Goal: Information Seeking & Learning: Learn about a topic

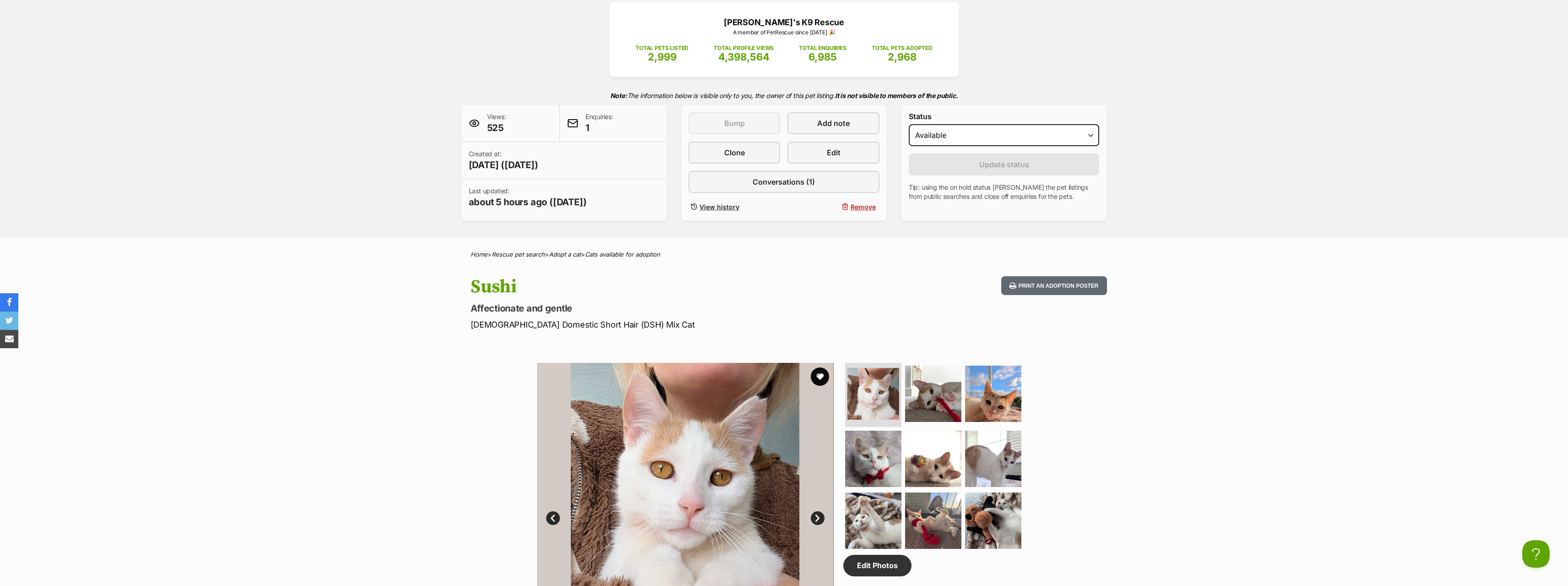
scroll to position [229, 0]
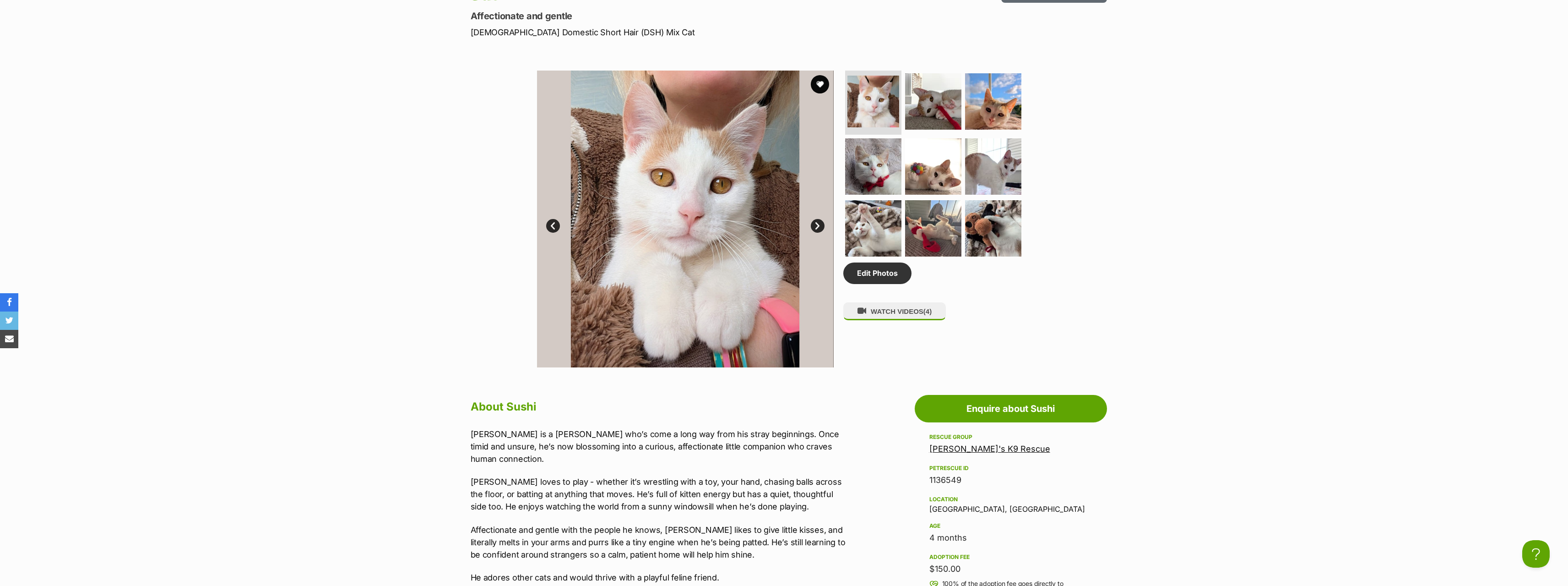
click at [818, 225] on link "Next" at bounding box center [818, 226] width 14 height 14
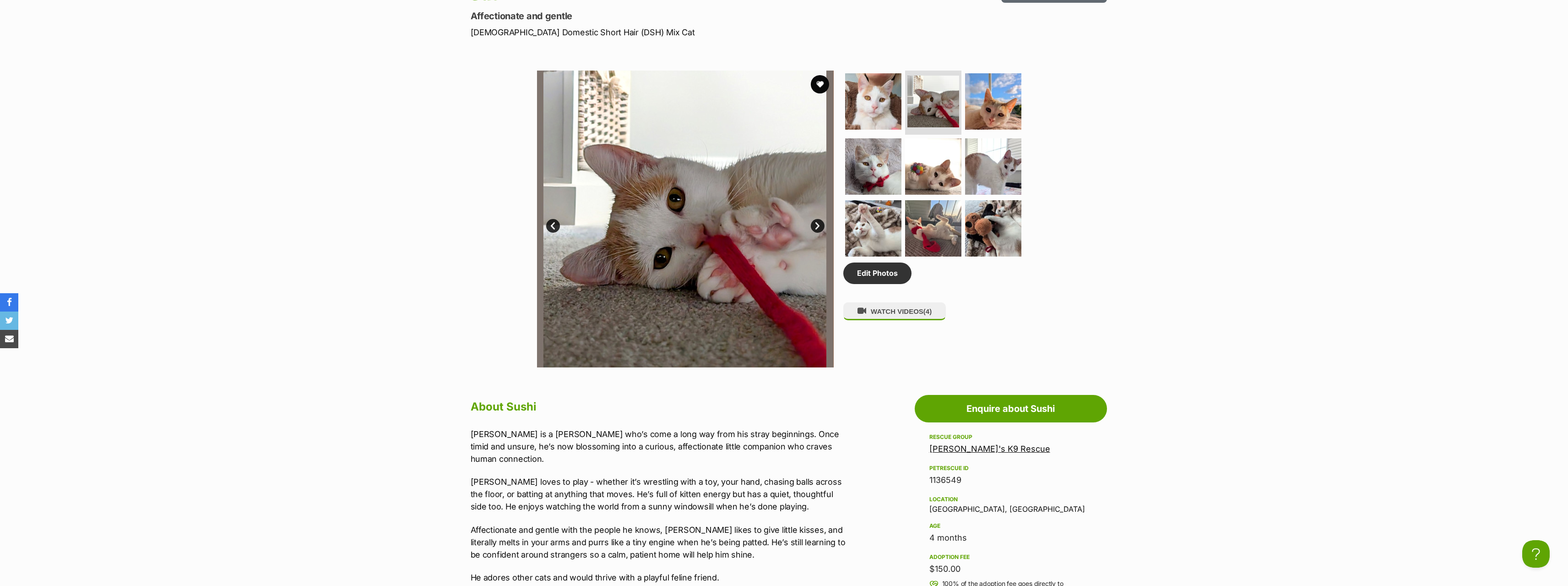
click at [818, 225] on link "Next" at bounding box center [818, 226] width 14 height 14
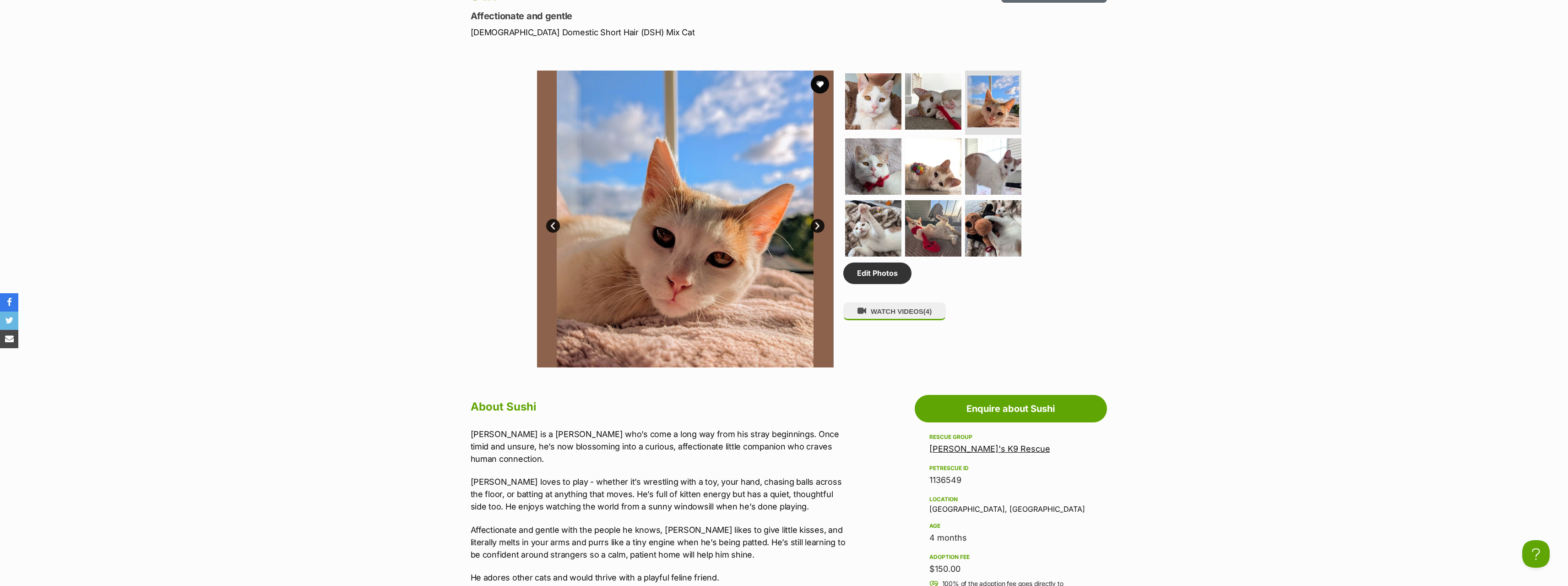
click at [818, 225] on link "Next" at bounding box center [818, 226] width 14 height 14
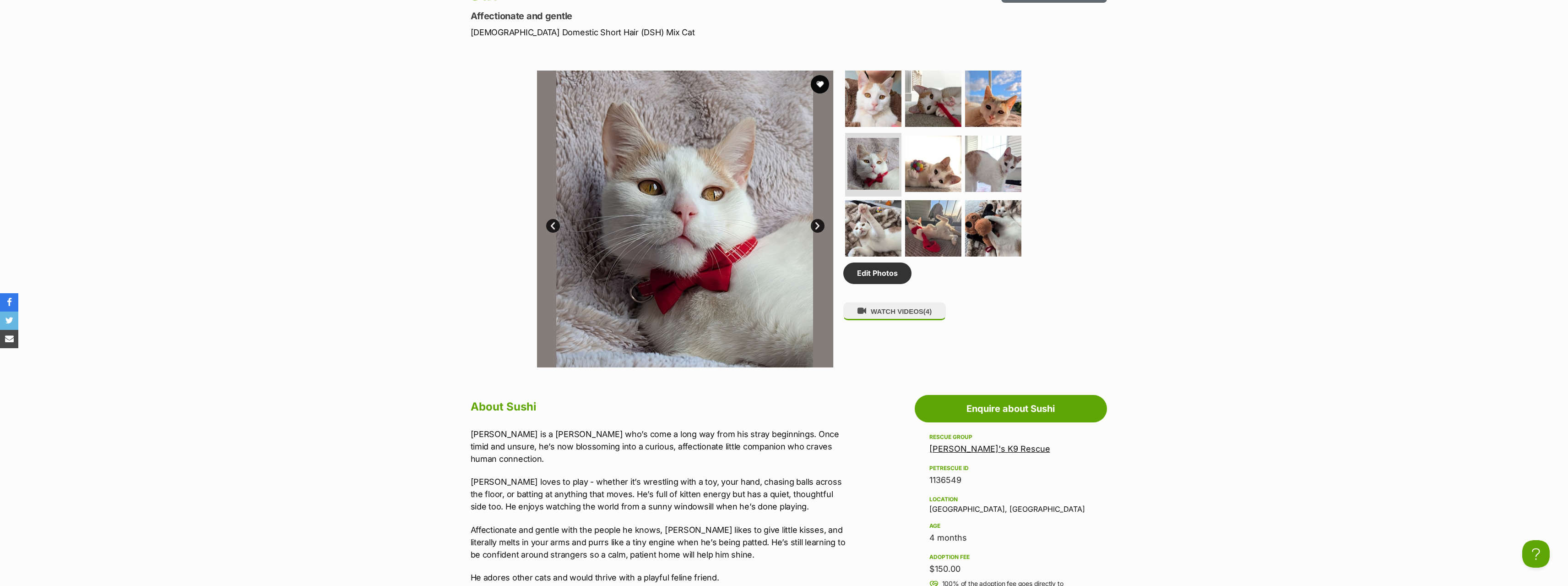
click at [818, 225] on link "Next" at bounding box center [818, 226] width 14 height 14
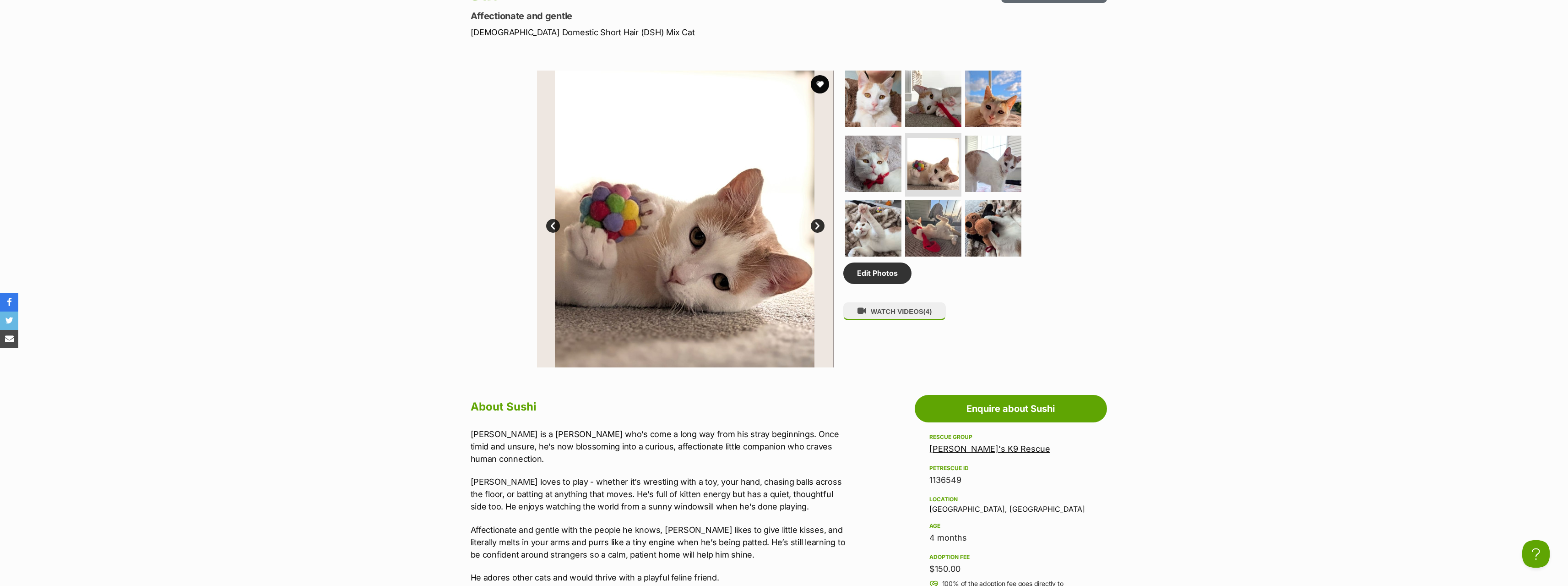
click at [818, 225] on link "Next" at bounding box center [818, 226] width 14 height 14
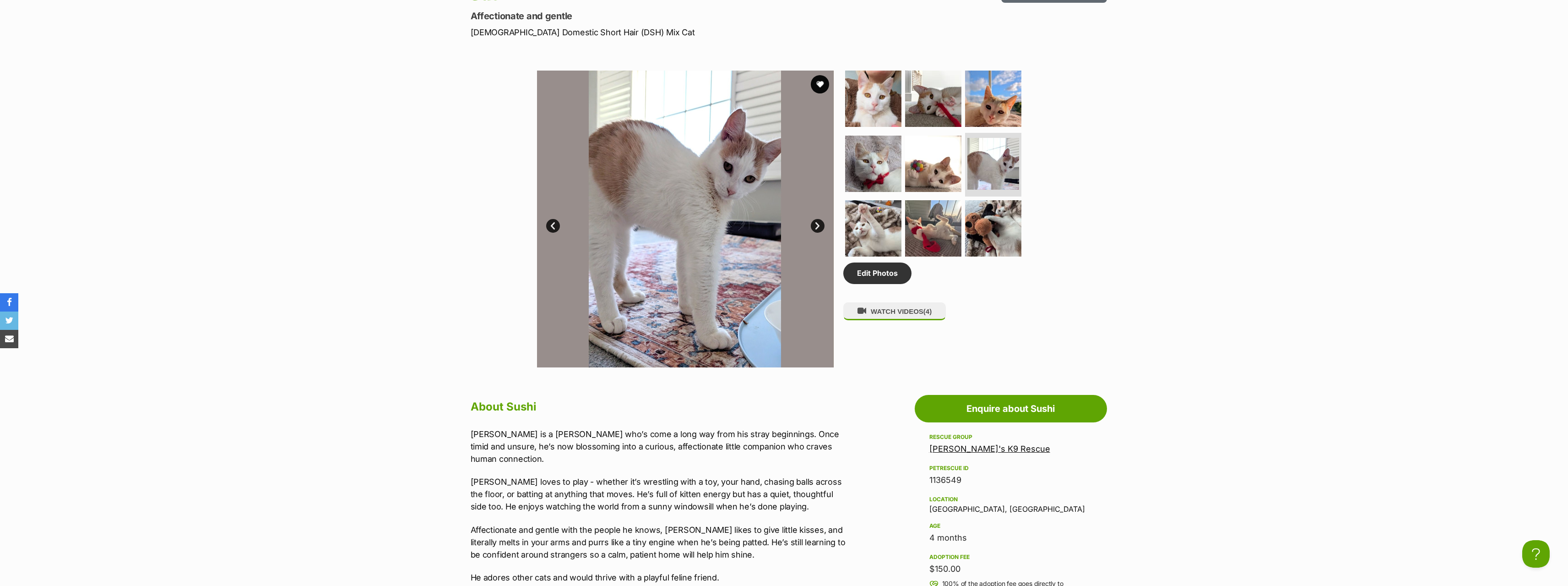
click at [818, 225] on link "Next" at bounding box center [818, 226] width 14 height 14
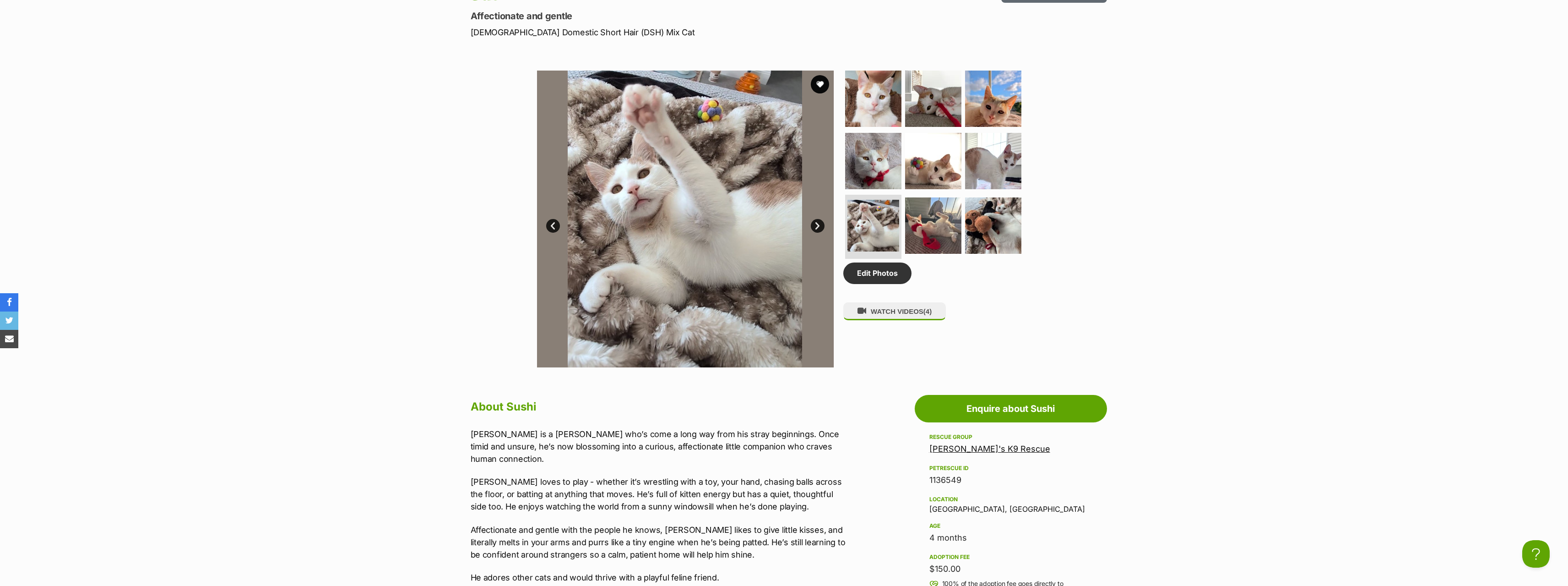
click at [555, 221] on link "Prev" at bounding box center [553, 226] width 14 height 14
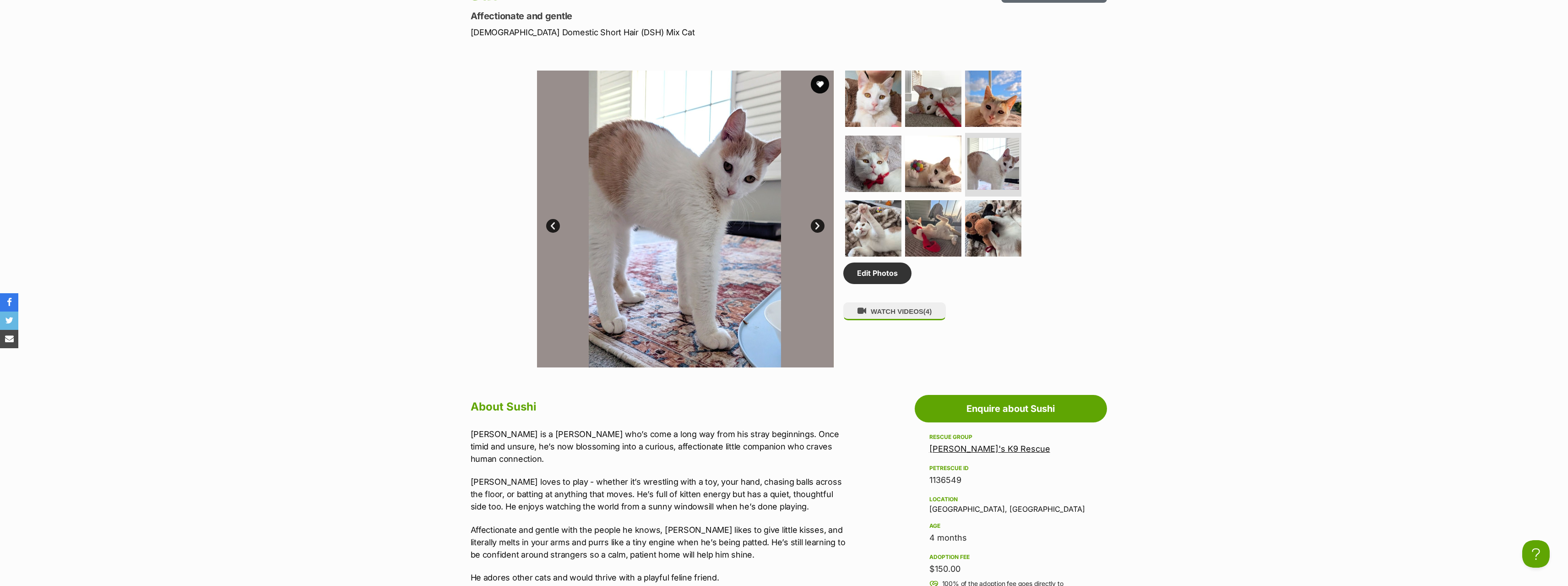
click at [815, 222] on link "Next" at bounding box center [818, 226] width 14 height 14
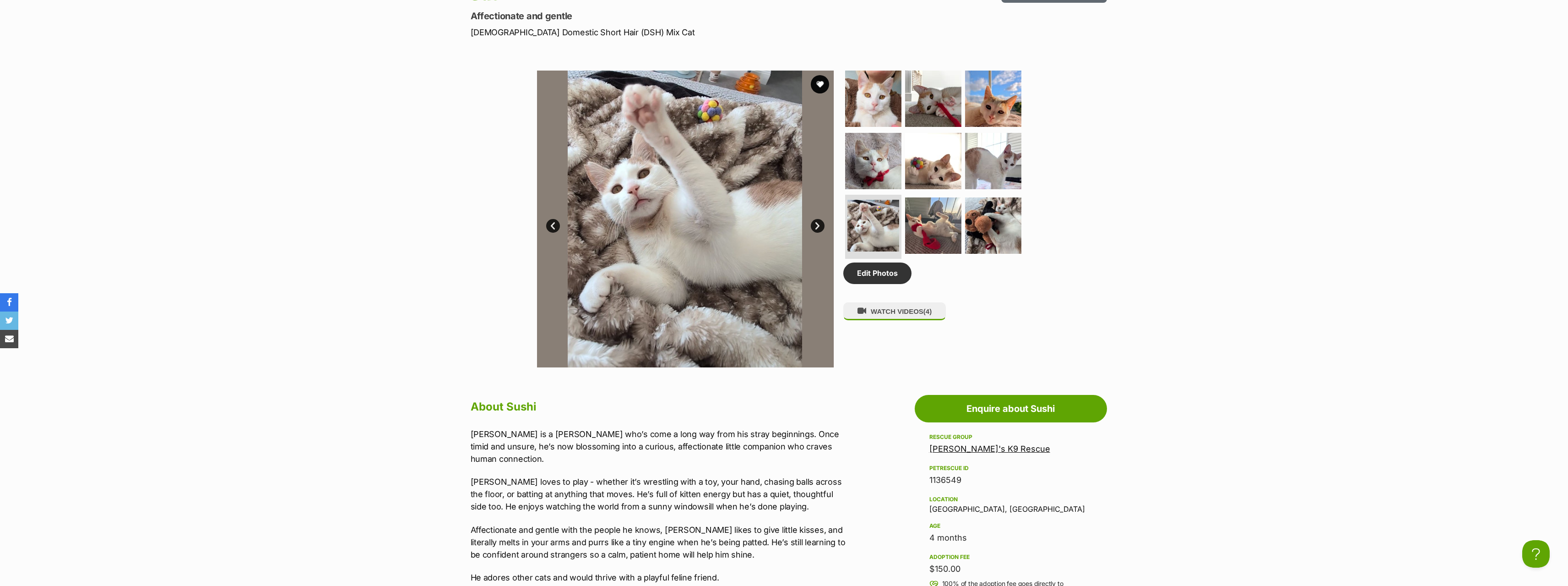
click at [815, 222] on link "Next" at bounding box center [818, 226] width 14 height 14
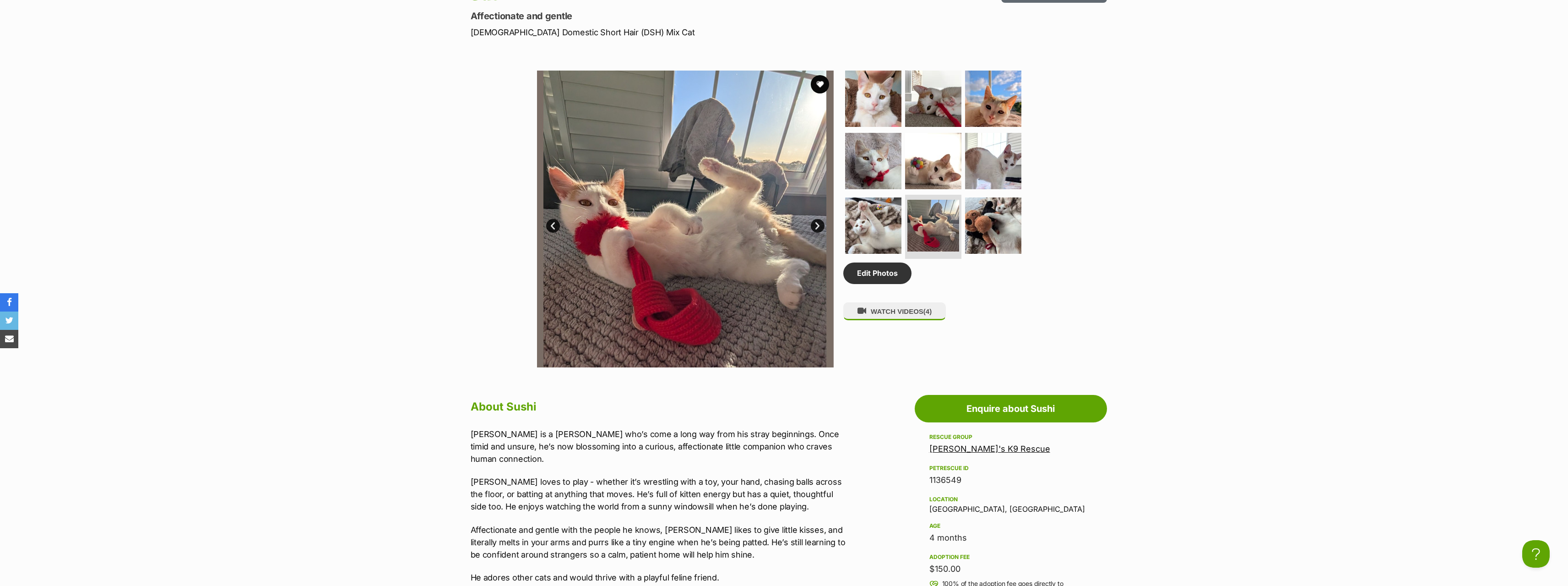
click at [815, 222] on link "Next" at bounding box center [818, 226] width 14 height 14
